Goal: Navigation & Orientation: Understand site structure

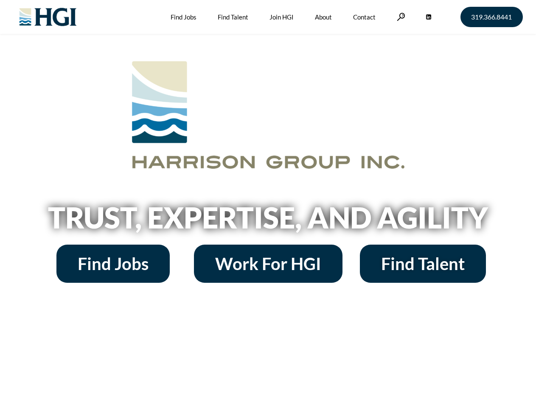
click at [268, 204] on h2 "Trust, Expertise, and Agility" at bounding box center [268, 217] width 484 height 29
click at [400, 17] on link at bounding box center [401, 17] width 8 height 8
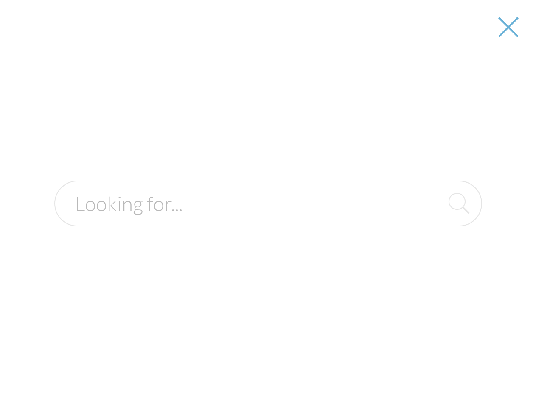
click at [268, 221] on h2 "Trust, Expertise, and Agility" at bounding box center [268, 217] width 484 height 29
